Goal: Book appointment/travel/reservation

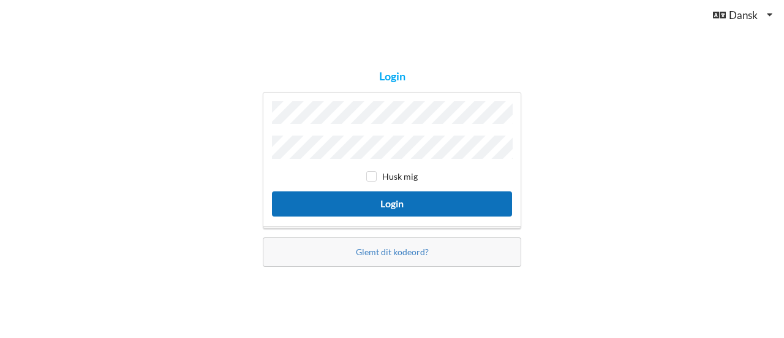
click at [387, 201] on button "Login" at bounding box center [392, 203] width 240 height 25
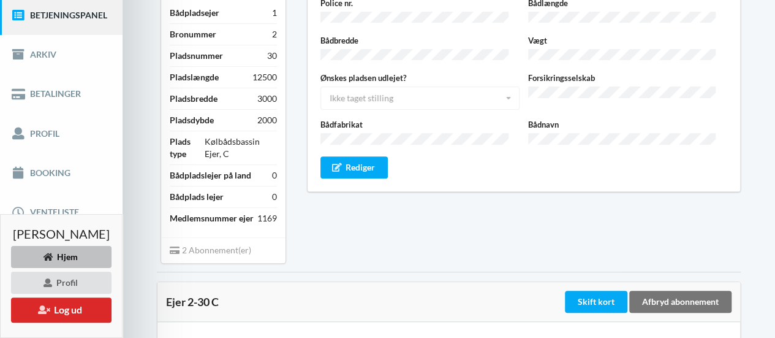
scroll to position [83, 0]
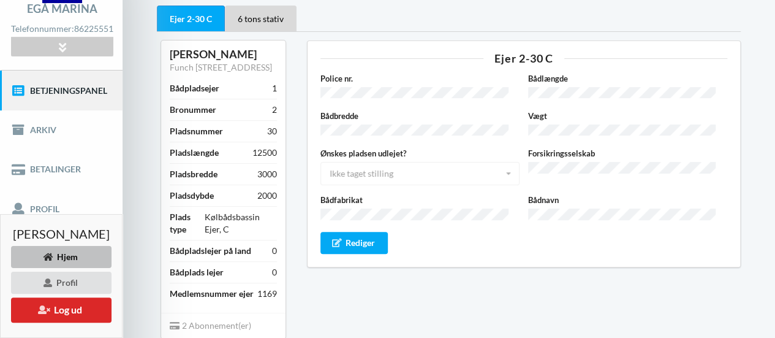
click at [74, 101] on link "Betjeningspanel" at bounding box center [61, 89] width 123 height 39
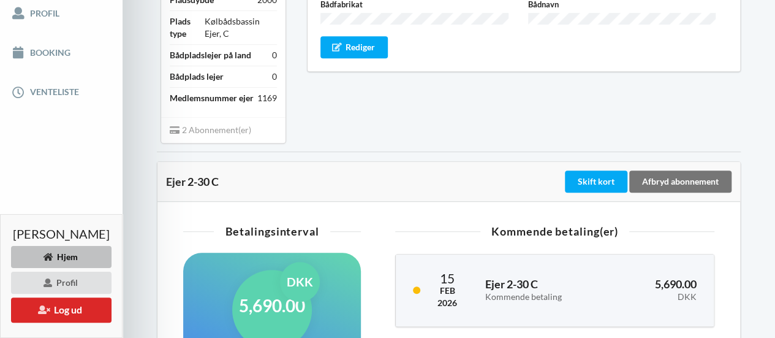
scroll to position [225, 0]
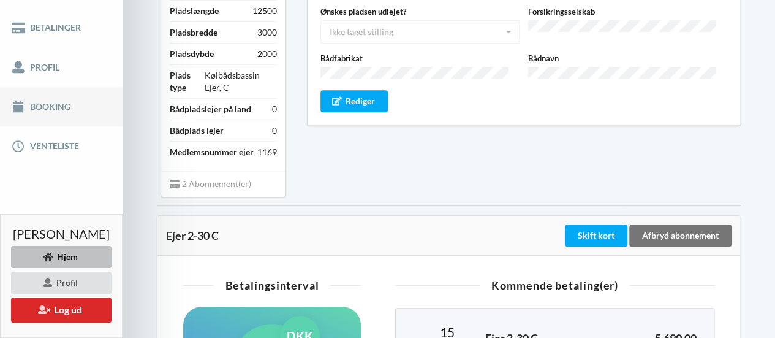
click at [100, 115] on link "Booking" at bounding box center [61, 106] width 123 height 39
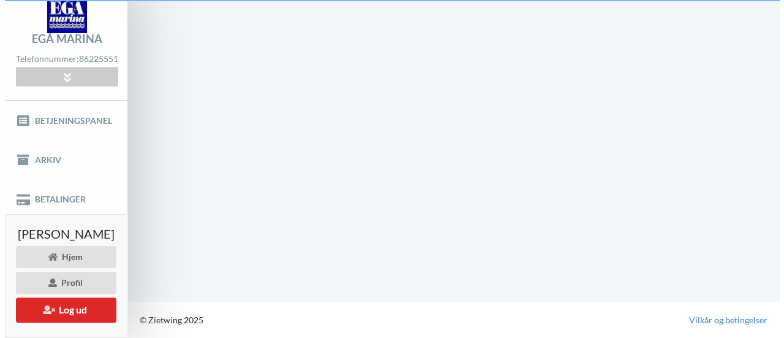
scroll to position [52, 0]
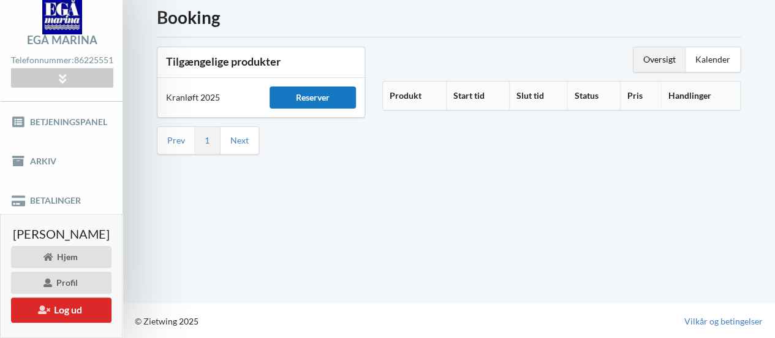
click at [339, 100] on div "Reserver" at bounding box center [313, 97] width 86 height 22
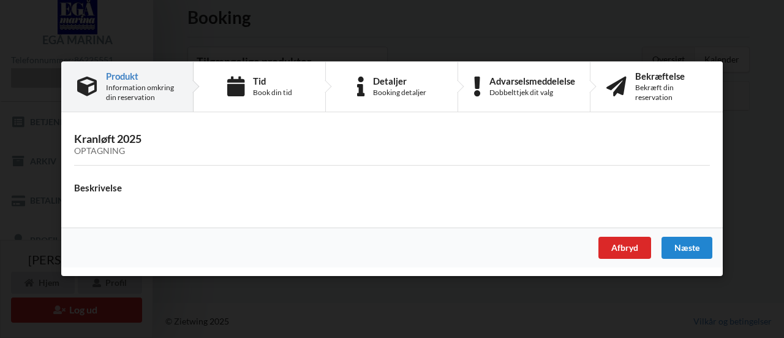
click at [115, 150] on div "Optagning" at bounding box center [392, 151] width 636 height 10
click at [692, 238] on div "Næste" at bounding box center [687, 248] width 51 height 22
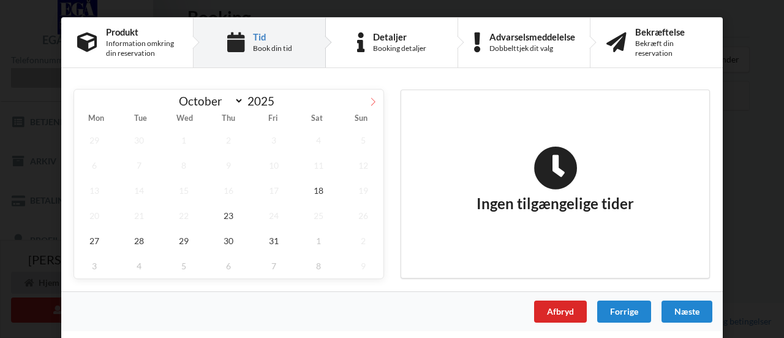
click at [373, 104] on icon at bounding box center [373, 101] width 4 height 8
click at [85, 100] on icon at bounding box center [84, 101] width 9 height 9
click at [189, 237] on span "29" at bounding box center [184, 240] width 40 height 25
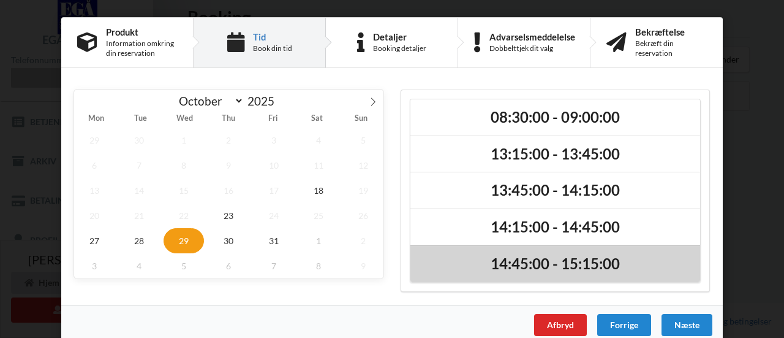
scroll to position [12, 0]
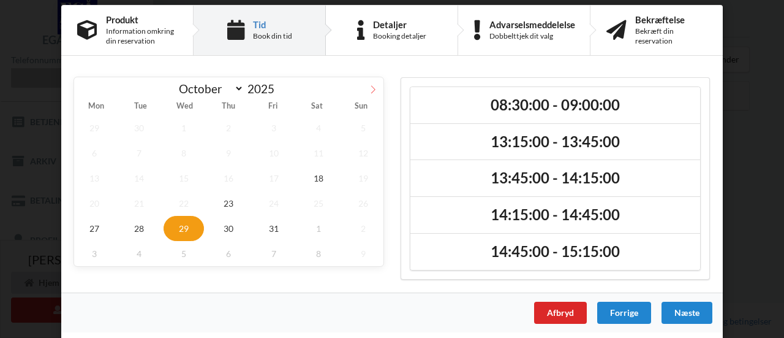
click at [371, 90] on icon at bounding box center [373, 89] width 4 height 8
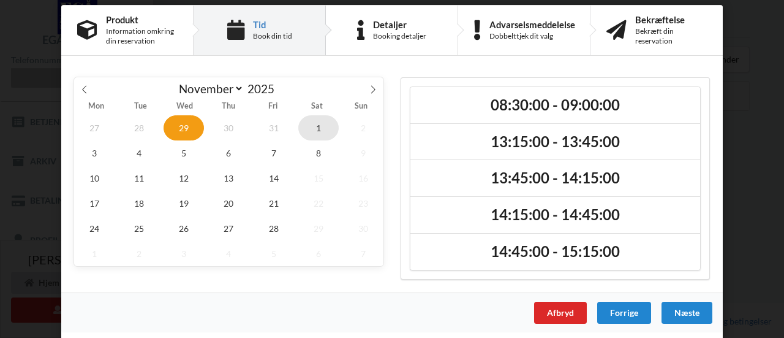
click at [303, 131] on span "1" at bounding box center [318, 127] width 40 height 25
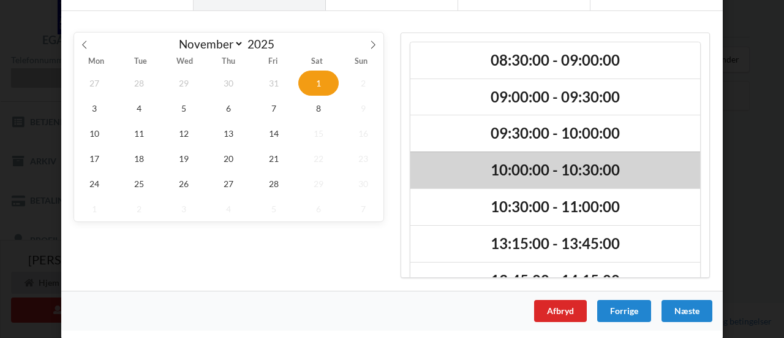
scroll to position [28, 0]
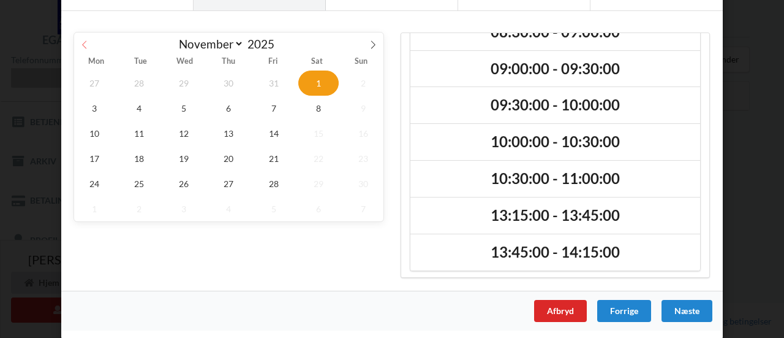
click at [80, 47] on icon at bounding box center [84, 44] width 9 height 9
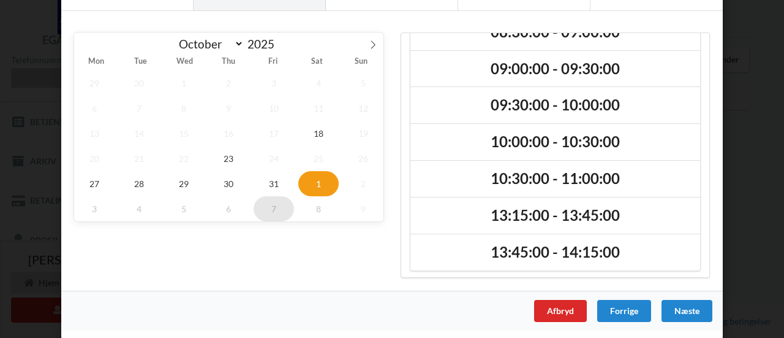
select select "9"
click at [169, 180] on span "29" at bounding box center [184, 183] width 40 height 25
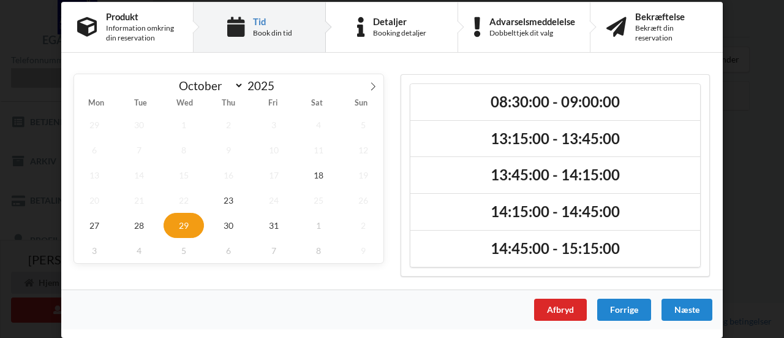
scroll to position [12, 0]
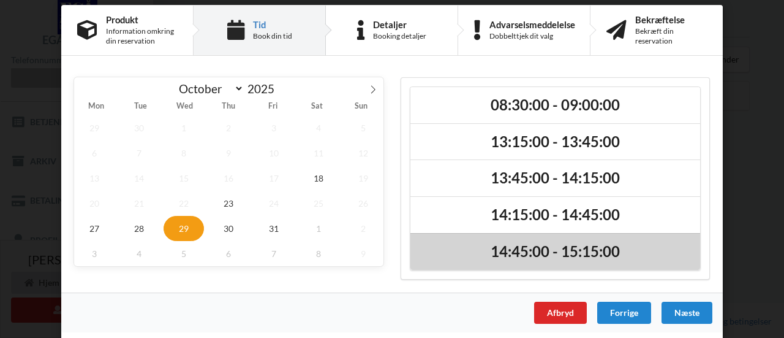
click at [590, 251] on h2 "14:45:00 - 15:15:00" at bounding box center [555, 251] width 273 height 19
click at [578, 249] on h2 "14:45:00 - 15:15:00" at bounding box center [555, 251] width 273 height 19
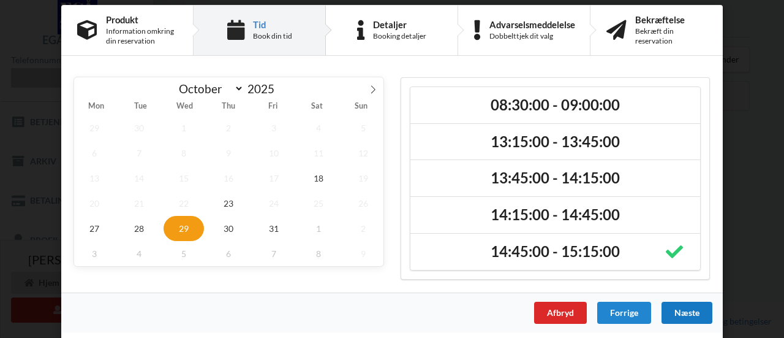
click at [675, 311] on div "Næste" at bounding box center [687, 312] width 51 height 22
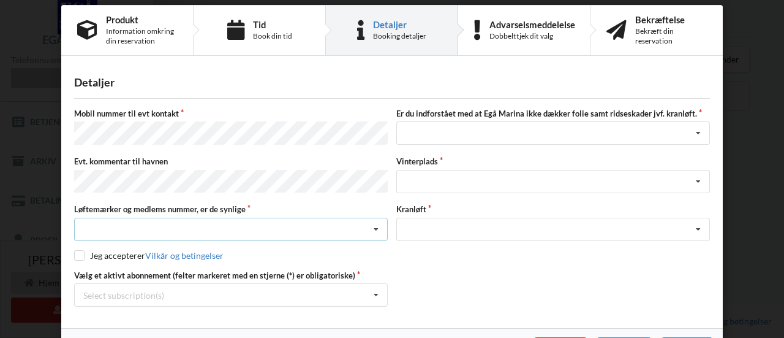
click at [219, 224] on div "Nej, jeg kontakter havnekontoret inden løftet Ja, mine mærker er synlige og int…" at bounding box center [231, 229] width 314 height 23
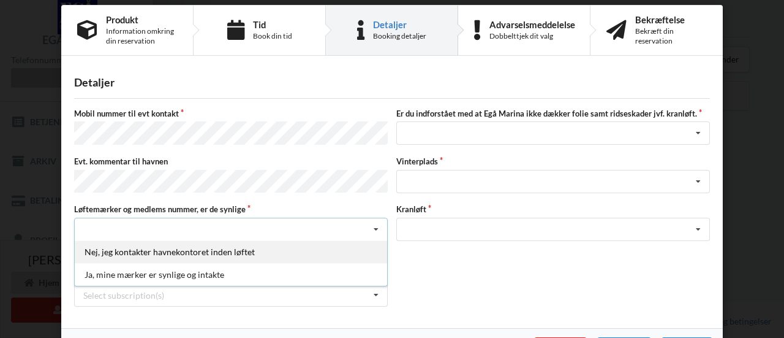
click at [294, 240] on div "Nej, jeg kontakter havnekontoret inden løftet" at bounding box center [231, 251] width 313 height 23
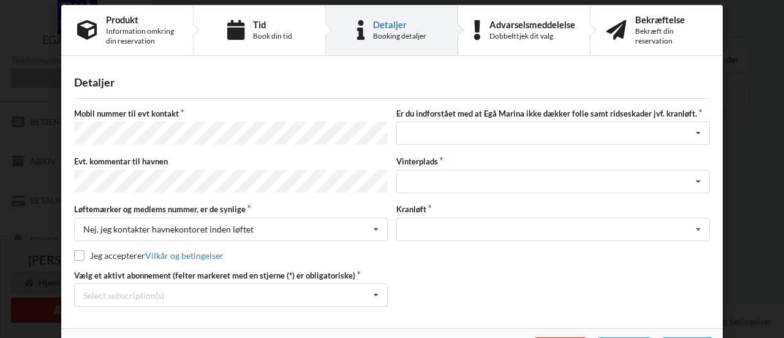
click at [81, 250] on label "Jeg accepterer Vilkår og betingelser" at bounding box center [149, 255] width 150 height 10
click at [74, 251] on input "checkbox" at bounding box center [79, 255] width 10 height 10
checkbox input "true"
click at [180, 290] on div "Select subscription(s) * Ejer 2-30 C * 6 tons stativ" at bounding box center [231, 294] width 314 height 23
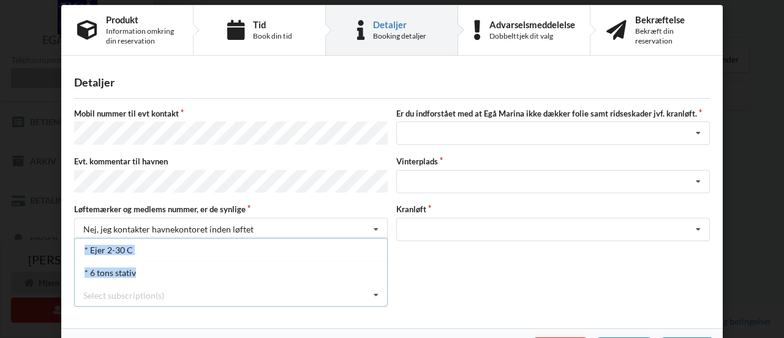
drag, startPoint x: 180, startPoint y: 290, endPoint x: 420, endPoint y: 288, distance: 240.8
click at [420, 288] on div "Vælg et aktivt abonnement (felter markeret med en stjerne (*) er obligatoriske)…" at bounding box center [392, 288] width 645 height 37
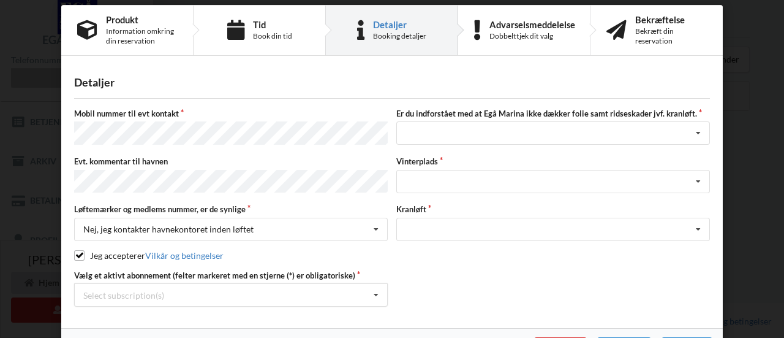
click at [420, 288] on div "Vælg et aktivt abonnement (felter markeret med en stjerne (*) er obligatoriske)…" at bounding box center [392, 288] width 645 height 37
click at [133, 290] on div "Select subscription(s)" at bounding box center [123, 295] width 81 height 10
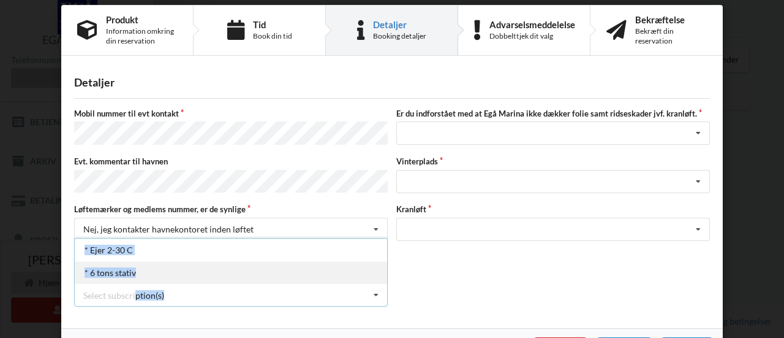
drag, startPoint x: 133, startPoint y: 285, endPoint x: 138, endPoint y: 270, distance: 16.1
click at [138, 283] on div "Select subscription(s) * Ejer 2-30 C * 6 tons stativ" at bounding box center [231, 294] width 314 height 23
click at [153, 265] on div "* 6 tons stativ" at bounding box center [231, 272] width 313 height 23
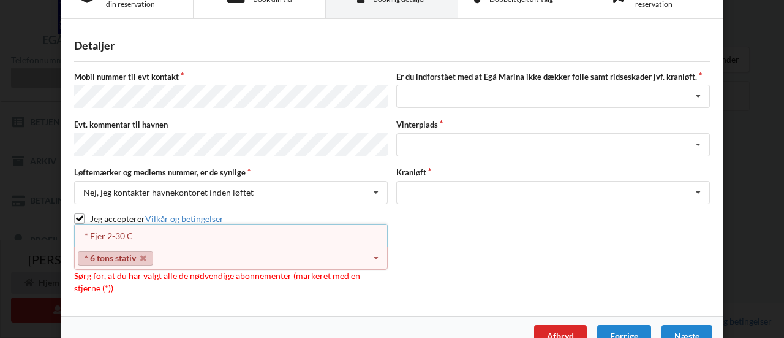
scroll to position [69, 0]
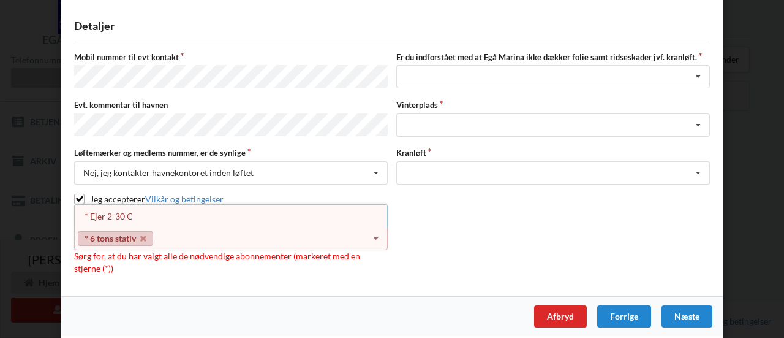
click at [440, 232] on div "Vælg et aktivt abonnement (felter markeret med en stjerne (*) er obligatoriske)…" at bounding box center [392, 243] width 645 height 61
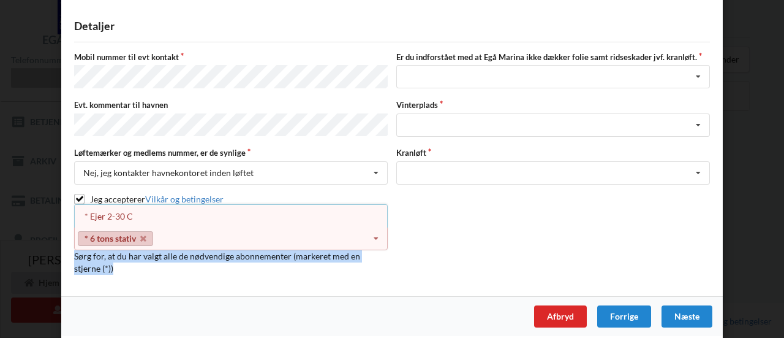
drag, startPoint x: 145, startPoint y: 216, endPoint x: 252, endPoint y: 262, distance: 116.7
click at [252, 262] on div "Vælg et aktivt abonnement (felter markeret med en stjerne (*) er obligatoriske)…" at bounding box center [231, 243] width 322 height 61
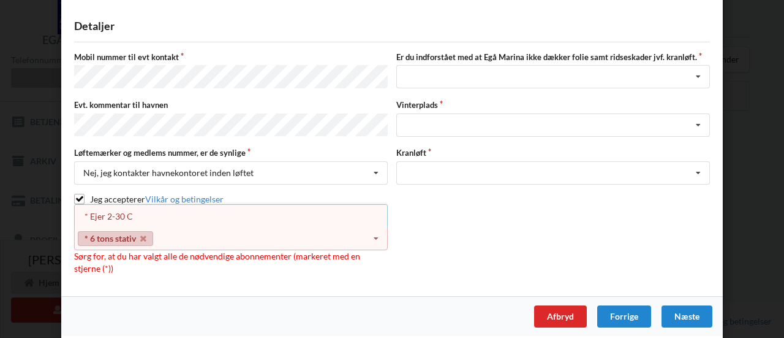
click at [507, 271] on div "Detaljer [PERSON_NAME] nummer til evt kontakt Er du indforstået med at Egå Mari…" at bounding box center [392, 152] width 662 height 288
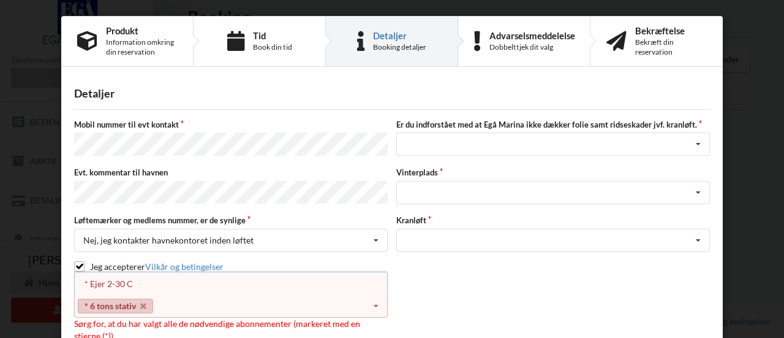
scroll to position [0, 0]
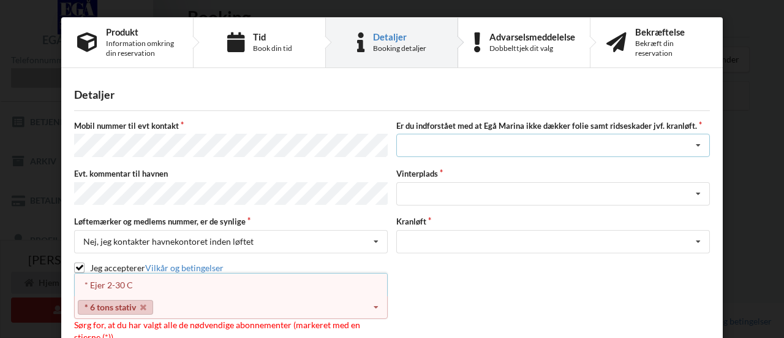
click at [590, 149] on div "Jeg har tæpper med og tager selv ansvaret for eventuelle folie samt ridseskader…" at bounding box center [553, 145] width 314 height 23
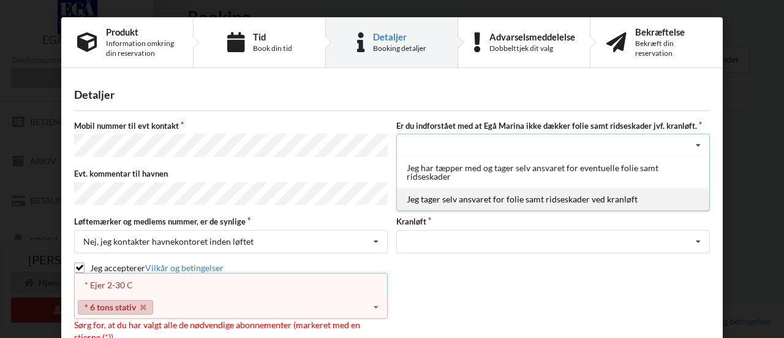
click at [532, 203] on div "Jeg tager selv ansvaret for folie samt ridseskader ved kranløft" at bounding box center [553, 199] width 313 height 23
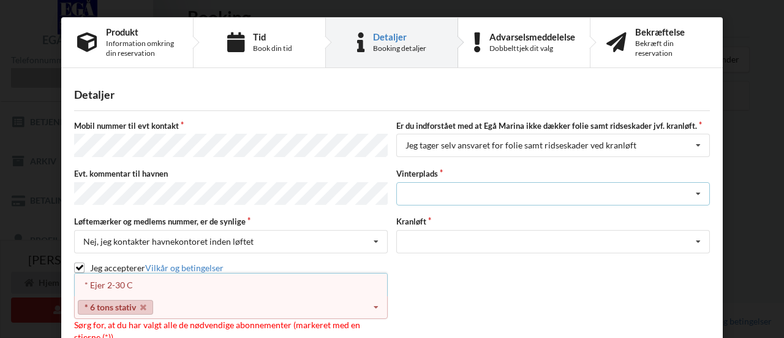
click at [469, 191] on div "Landplads nr. 1 Landplads nr. 2 Landplads nr.3 Landplads nr. 4 Landplads nr. 5 …" at bounding box center [553, 193] width 314 height 23
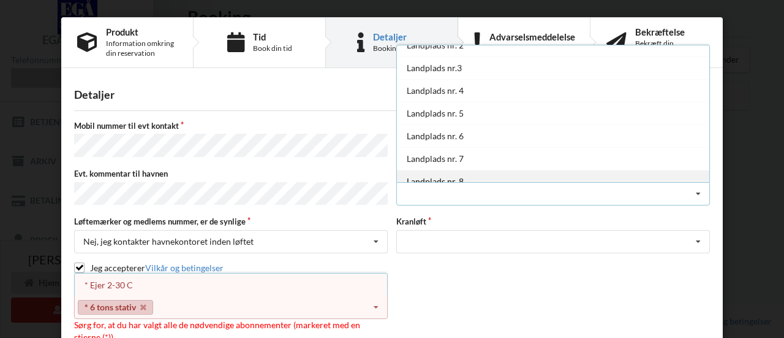
scroll to position [36, 0]
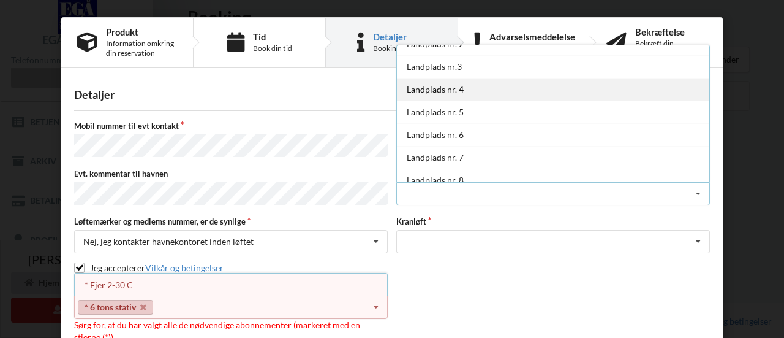
click at [461, 86] on div "Landplads nr. 4" at bounding box center [553, 89] width 313 height 23
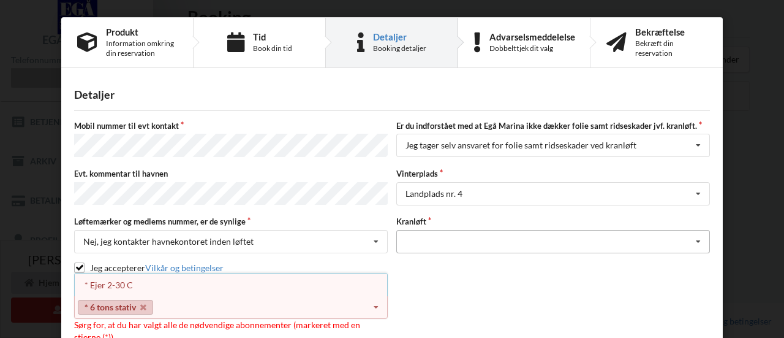
scroll to position [69, 0]
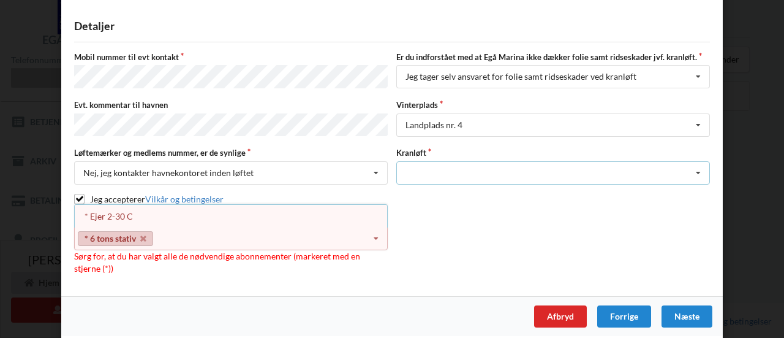
click at [462, 161] on div "Optagning" at bounding box center [553, 172] width 314 height 23
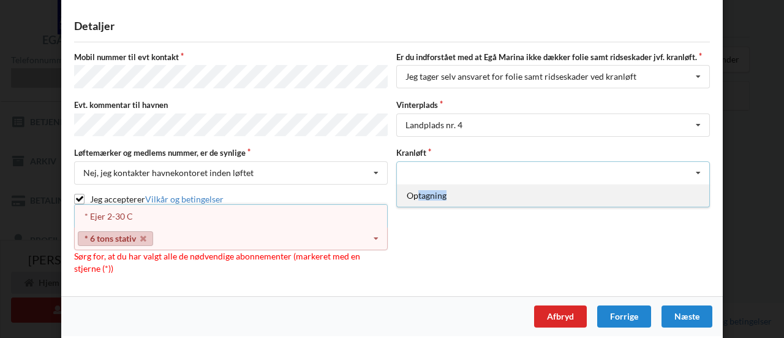
drag, startPoint x: 464, startPoint y: 188, endPoint x: 414, endPoint y: 188, distance: 50.9
click at [414, 188] on div "Optagning" at bounding box center [553, 195] width 313 height 23
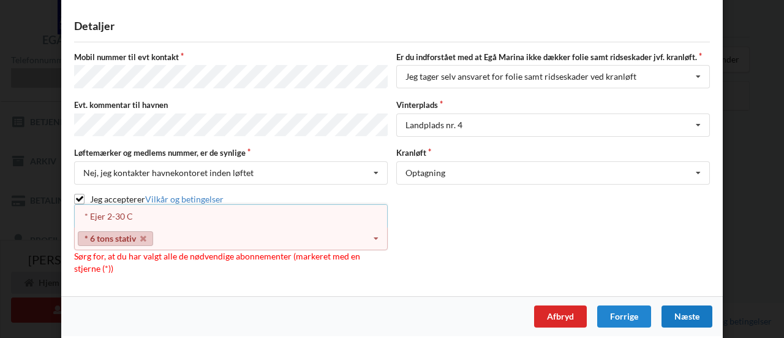
click at [680, 305] on div "Næste" at bounding box center [687, 316] width 51 height 22
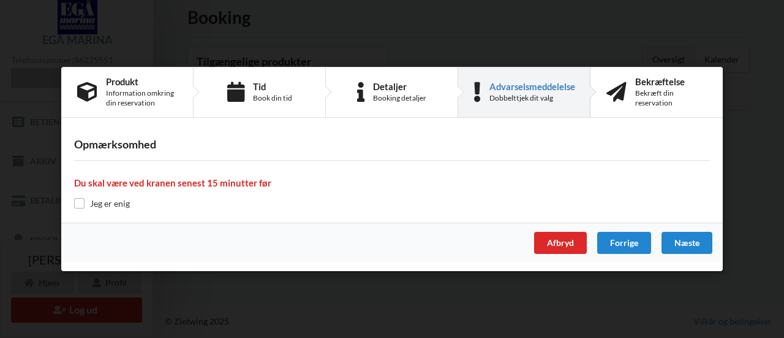
click at [126, 205] on label "Jeg er enig" at bounding box center [102, 203] width 56 height 10
click at [81, 206] on input "checkbox" at bounding box center [79, 203] width 10 height 10
checkbox input "true"
click at [686, 244] on div "Næste" at bounding box center [687, 243] width 51 height 22
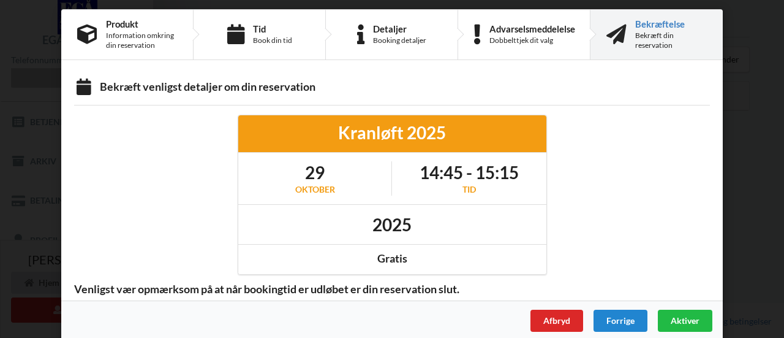
scroll to position [17, 0]
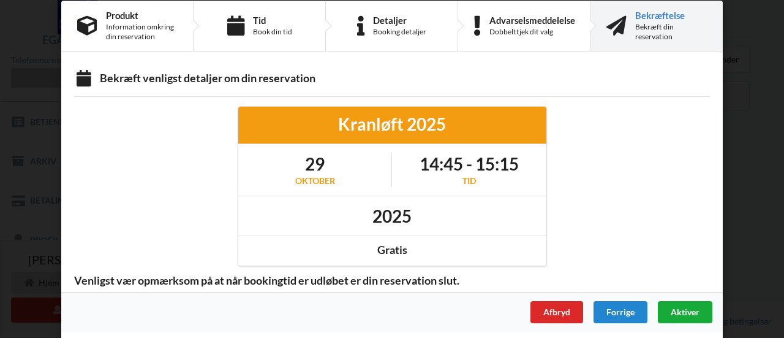
click at [679, 311] on span "Aktiver" at bounding box center [685, 311] width 29 height 10
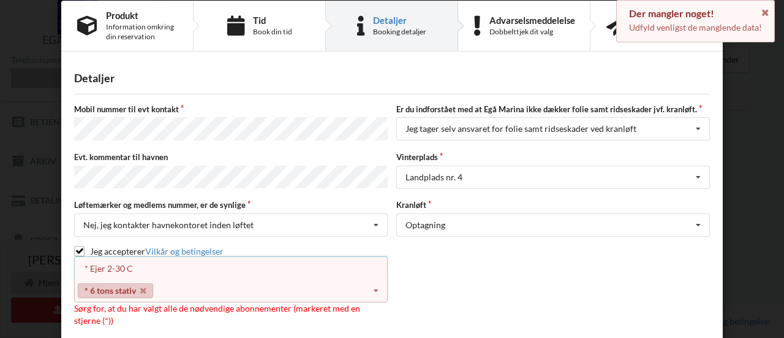
scroll to position [69, 0]
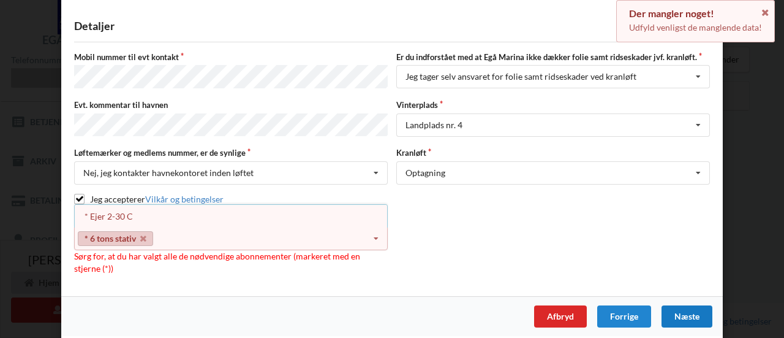
click at [61, 205] on div "Detaljer [PERSON_NAME] nummer til evt kontakt Er du indforstået med at Egå Mari…" at bounding box center [392, 152] width 662 height 288
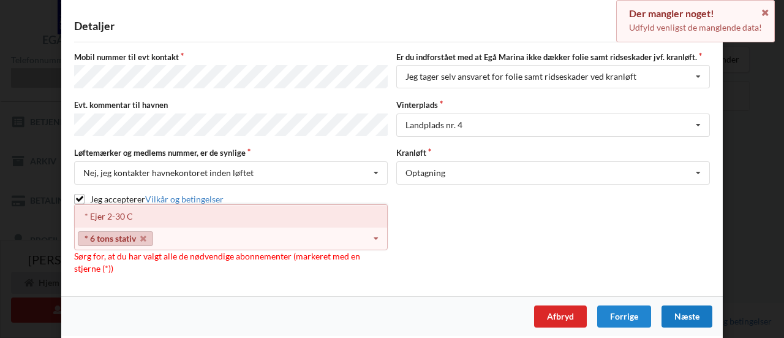
click at [100, 208] on div "* Ejer 2-30 C" at bounding box center [231, 216] width 313 height 23
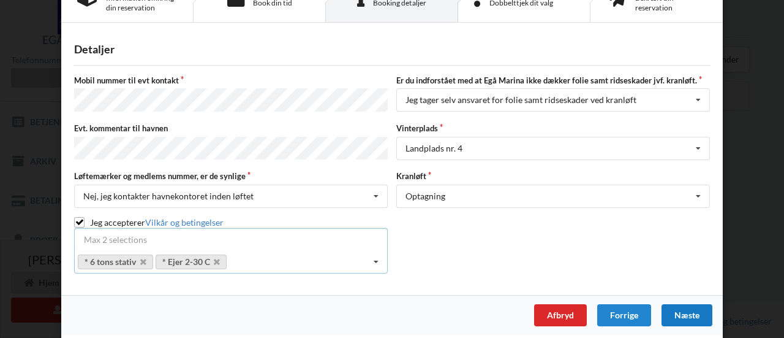
click at [676, 306] on div "Næste" at bounding box center [687, 315] width 51 height 22
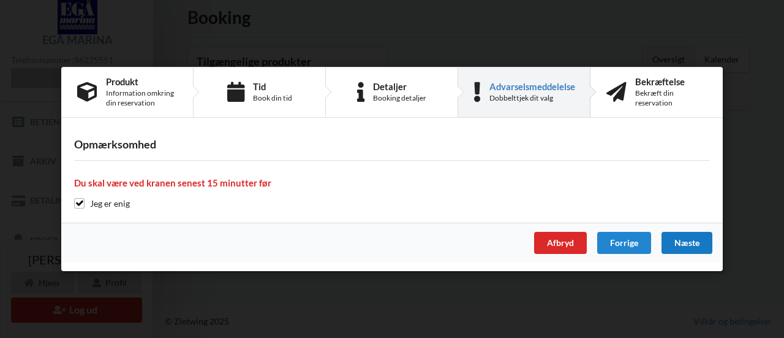
click at [681, 247] on div "Næste" at bounding box center [687, 243] width 51 height 22
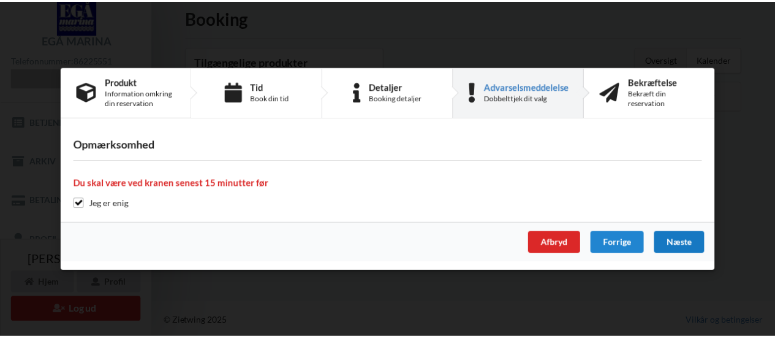
scroll to position [8, 0]
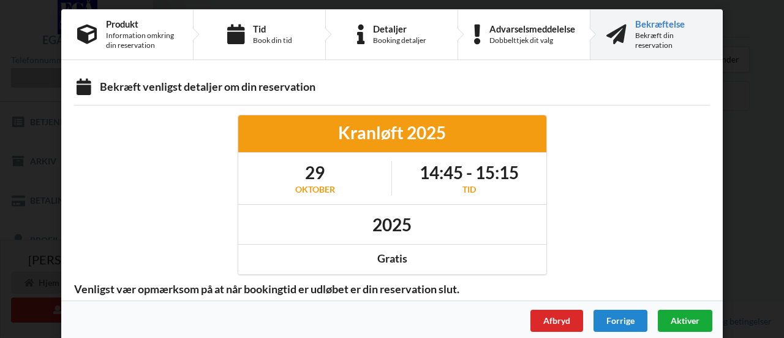
click at [681, 320] on span "Aktiver" at bounding box center [685, 320] width 29 height 10
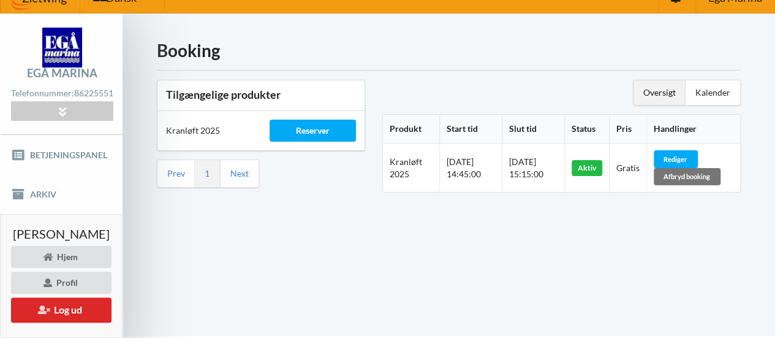
scroll to position [0, 0]
